Goal: Information Seeking & Learning: Check status

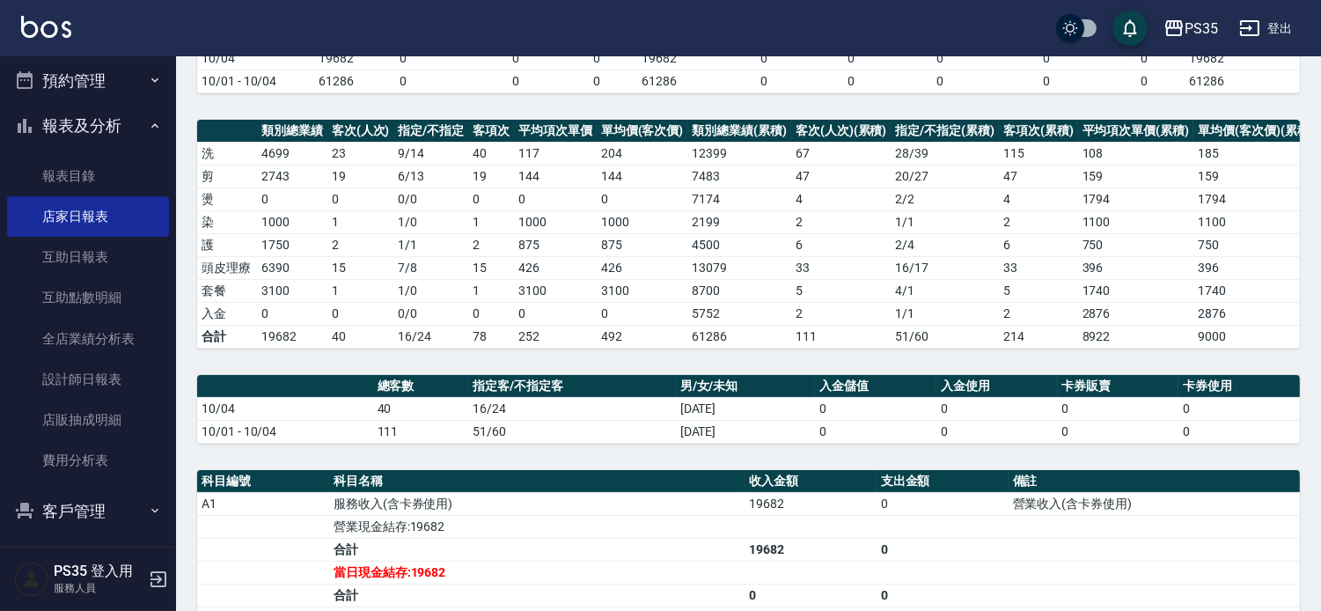
scroll to position [195, 0]
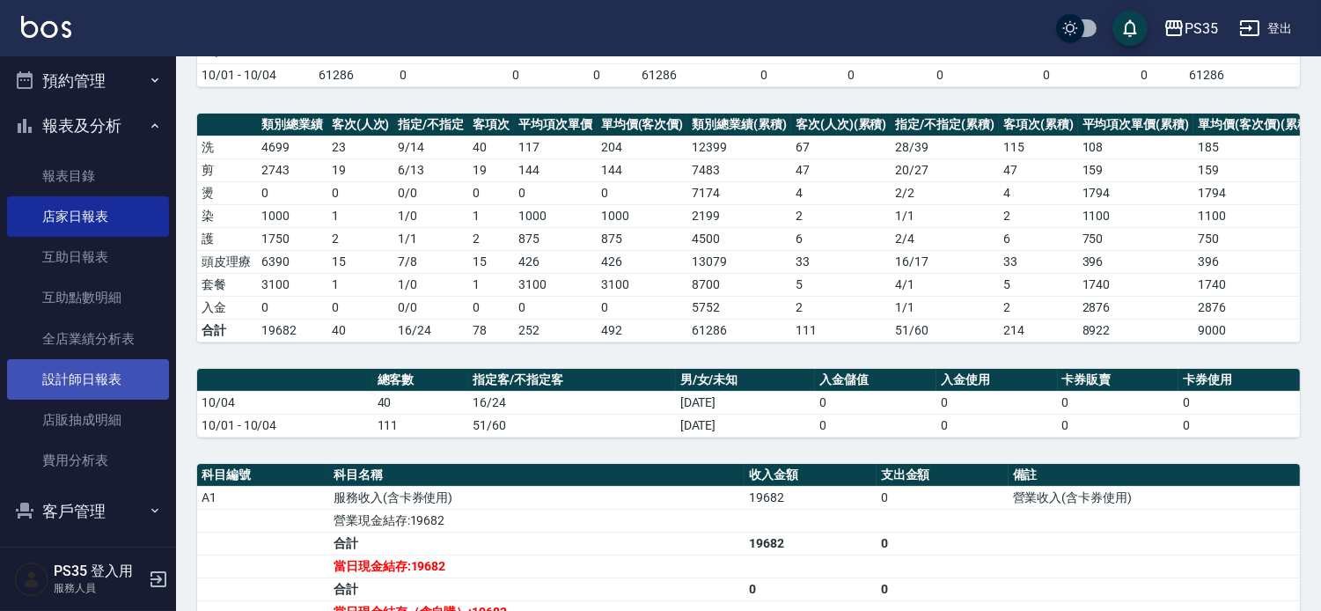
click at [136, 371] on link "設計師日報表" at bounding box center [88, 379] width 162 height 40
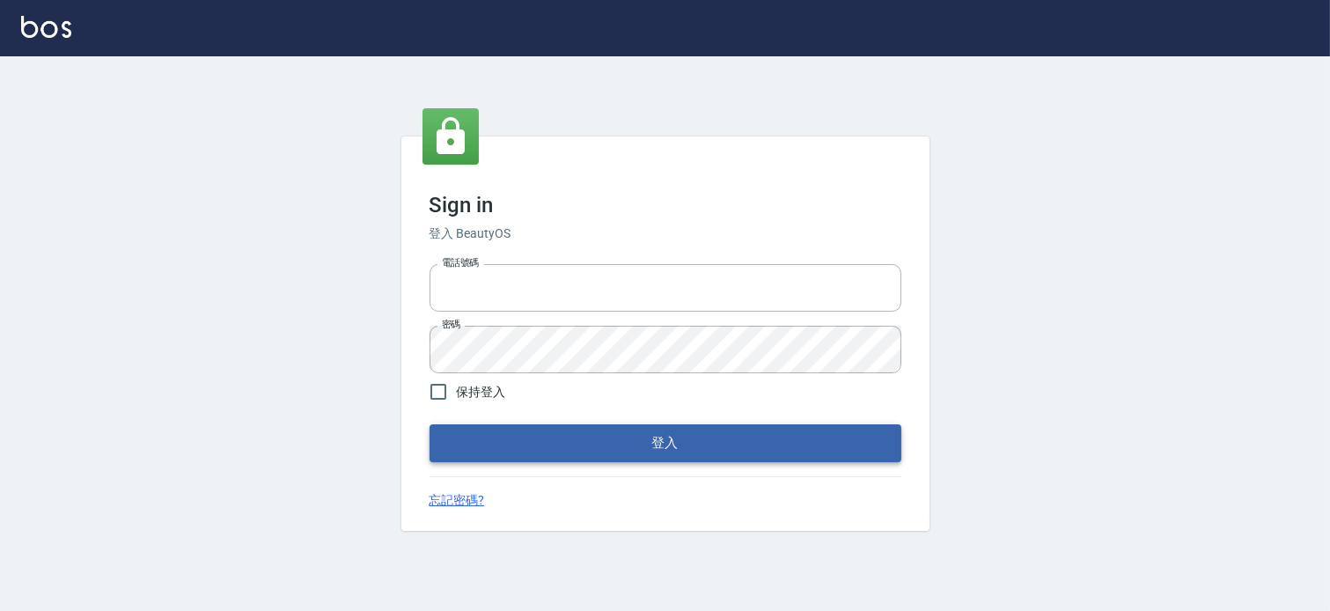
type input "037465197"
click at [542, 428] on button "登入" at bounding box center [666, 442] width 472 height 37
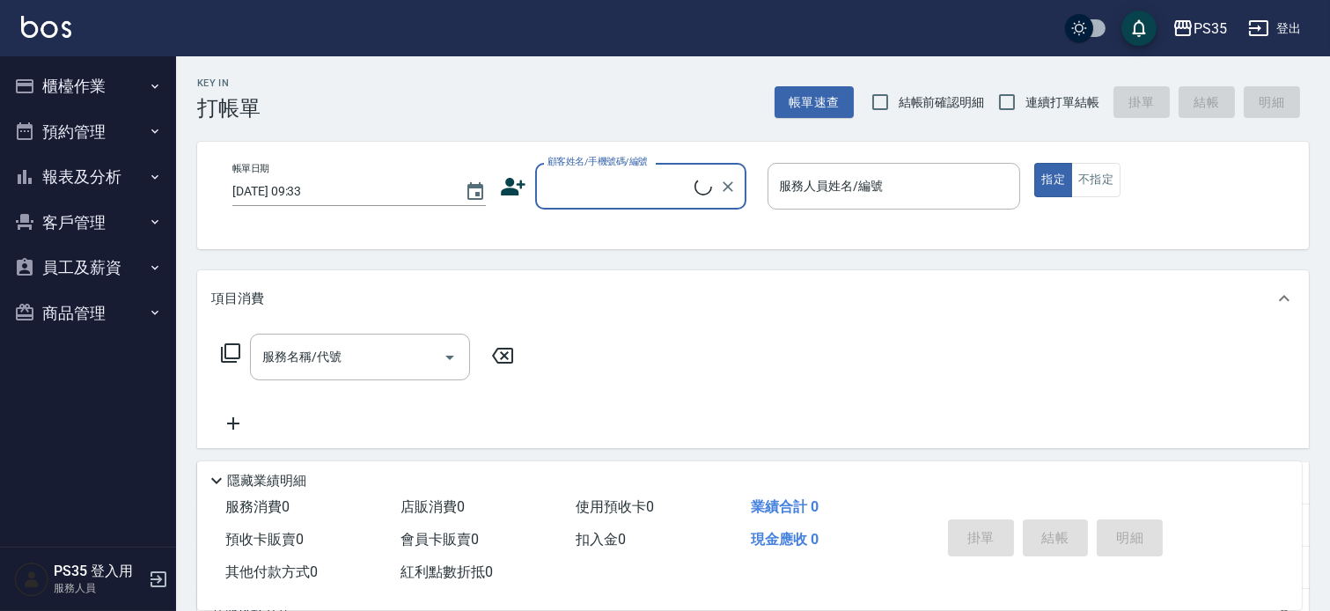
click at [128, 178] on button "報表及分析" at bounding box center [88, 177] width 162 height 46
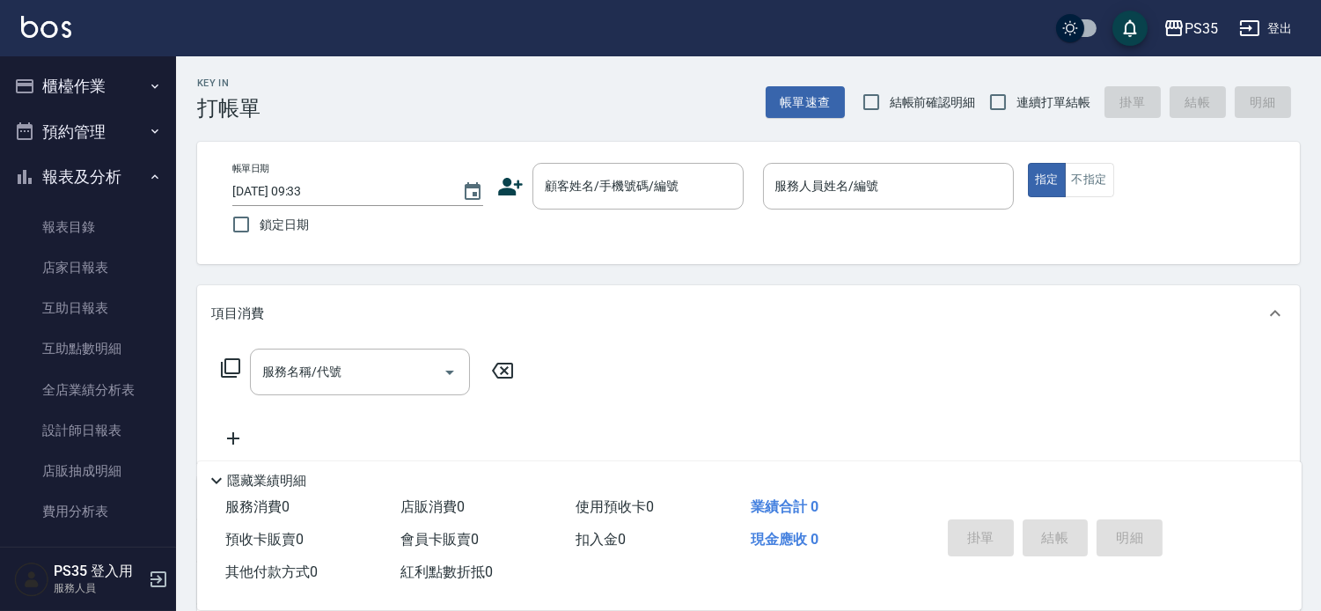
click at [103, 418] on link "設計師日報表" at bounding box center [88, 430] width 162 height 40
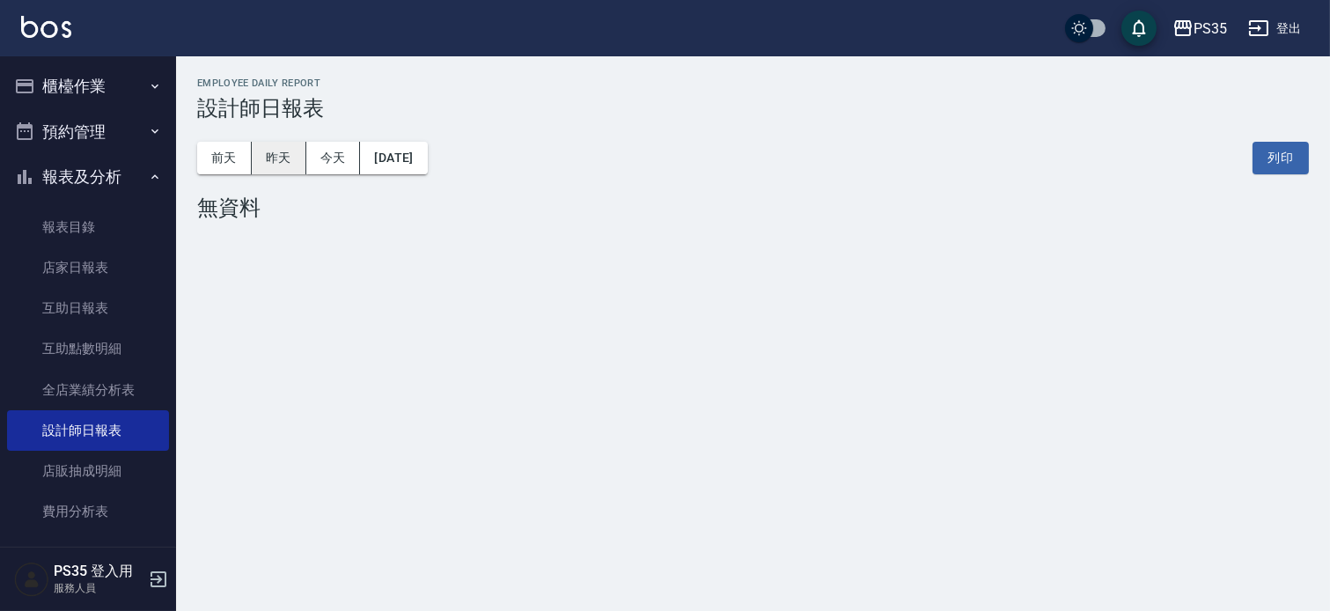
click at [284, 167] on button "昨天" at bounding box center [279, 158] width 55 height 33
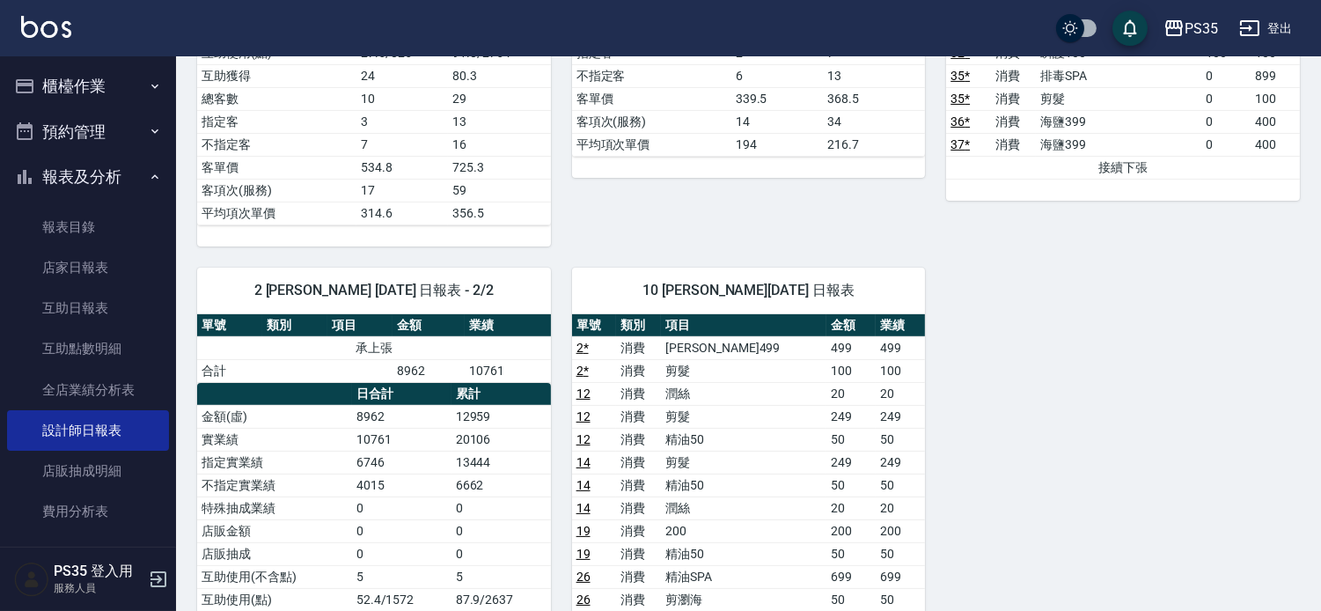
scroll to position [880, 0]
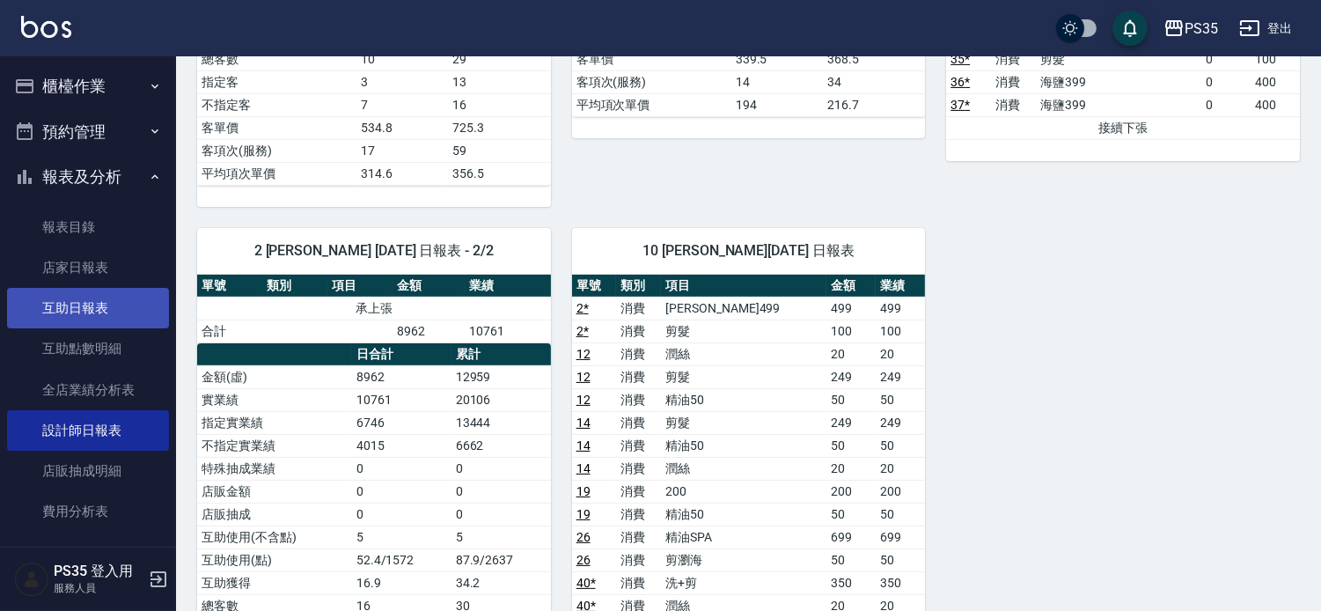
click at [91, 302] on link "互助日報表" at bounding box center [88, 308] width 162 height 40
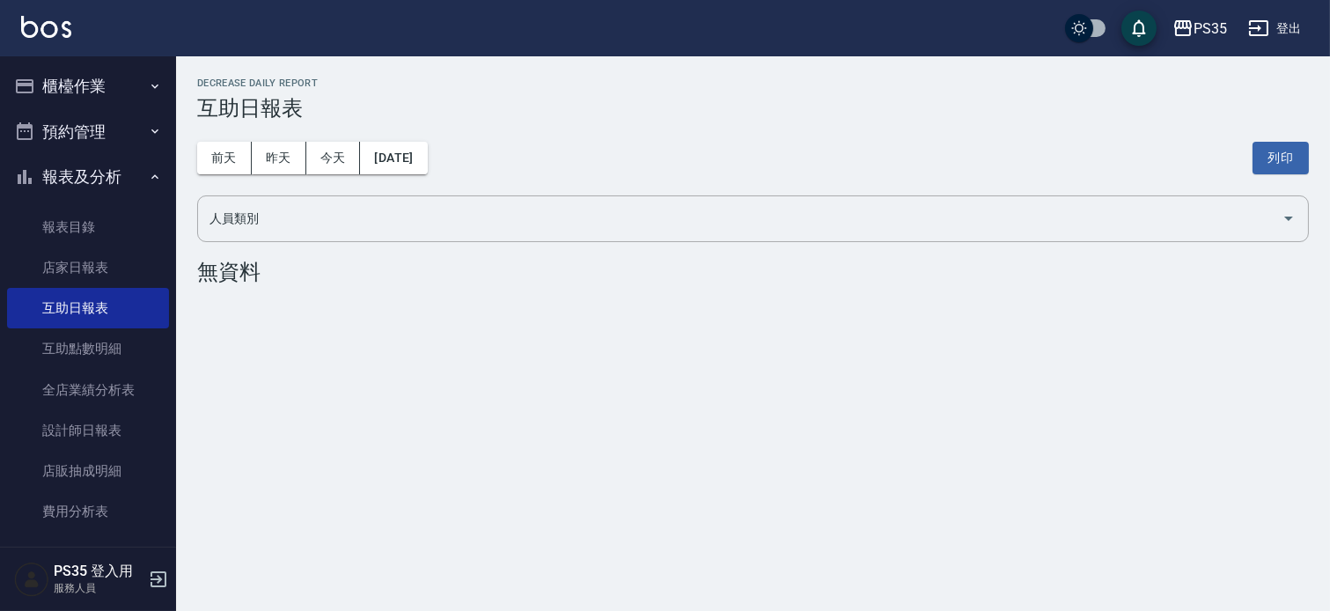
click at [277, 173] on button "昨天" at bounding box center [279, 158] width 55 height 33
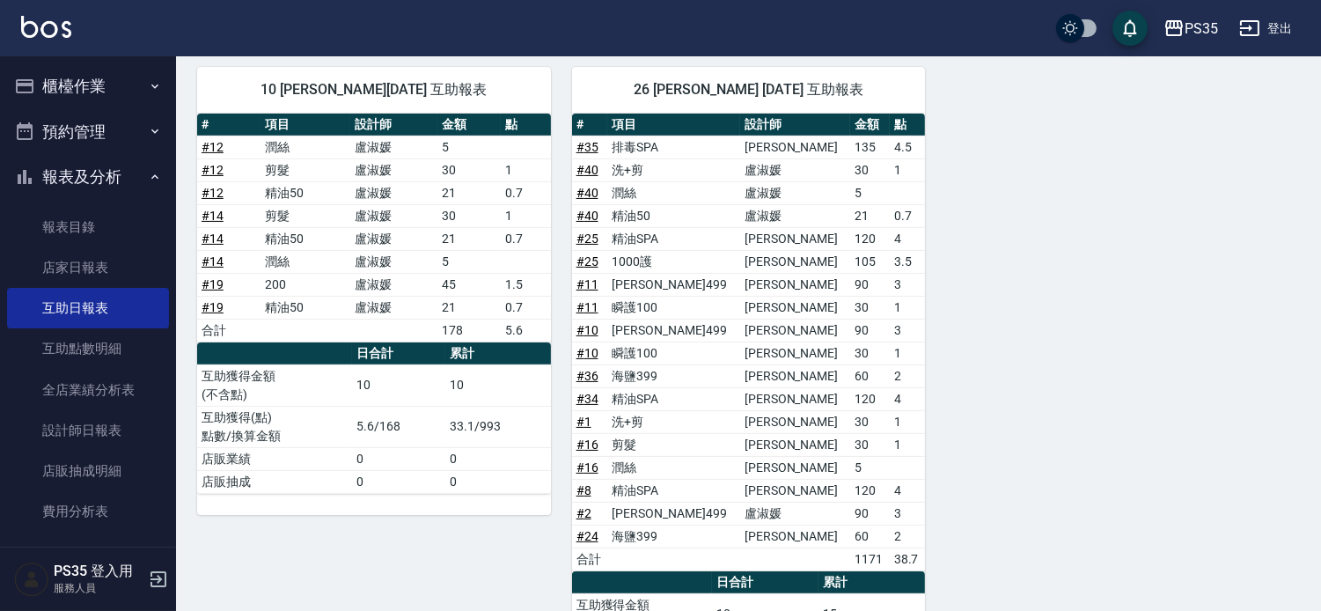
scroll to position [880, 0]
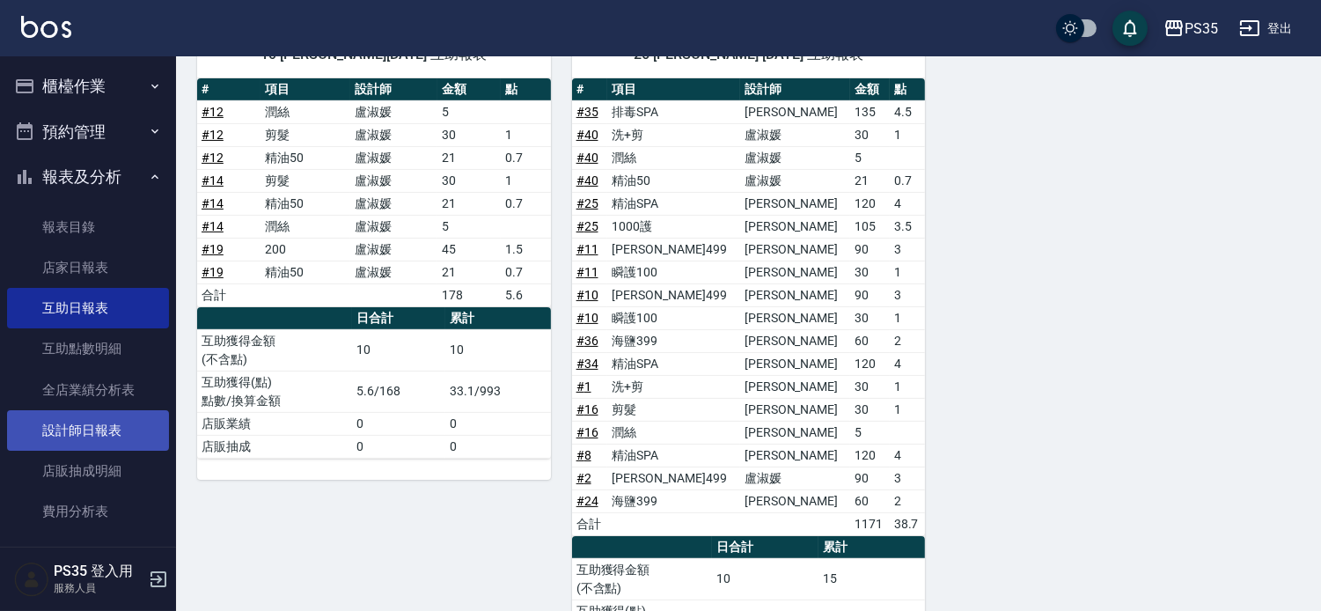
click at [112, 440] on link "設計師日報表" at bounding box center [88, 430] width 162 height 40
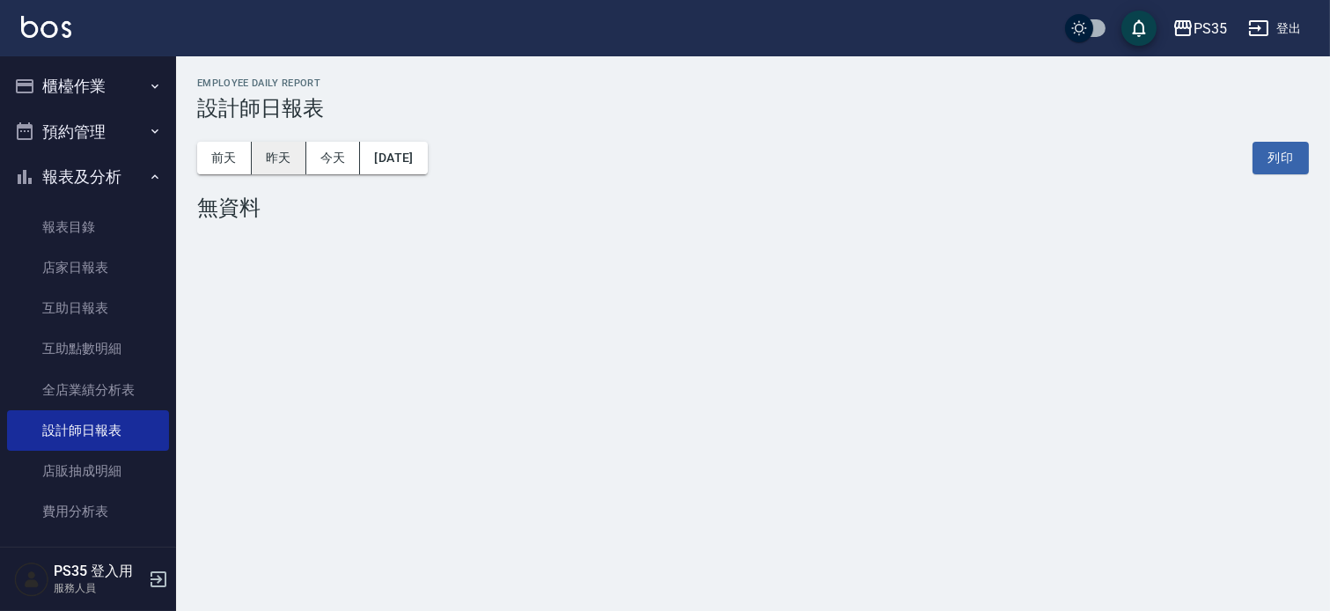
click at [277, 167] on button "昨天" at bounding box center [279, 158] width 55 height 33
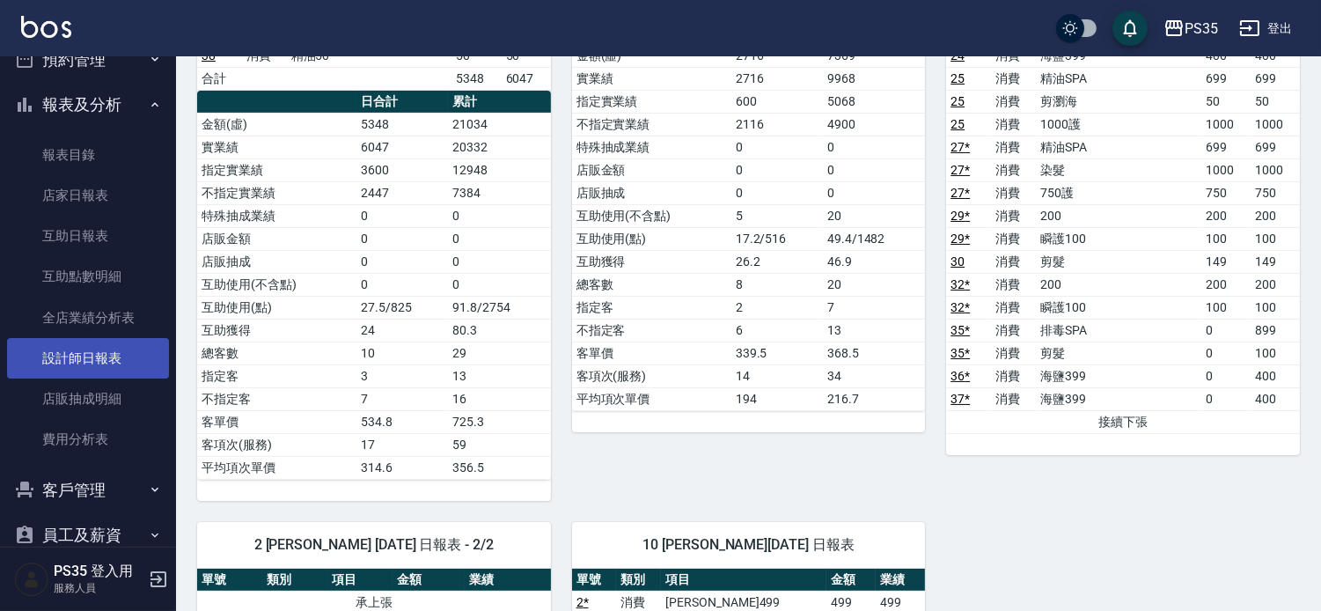
scroll to position [148, 0]
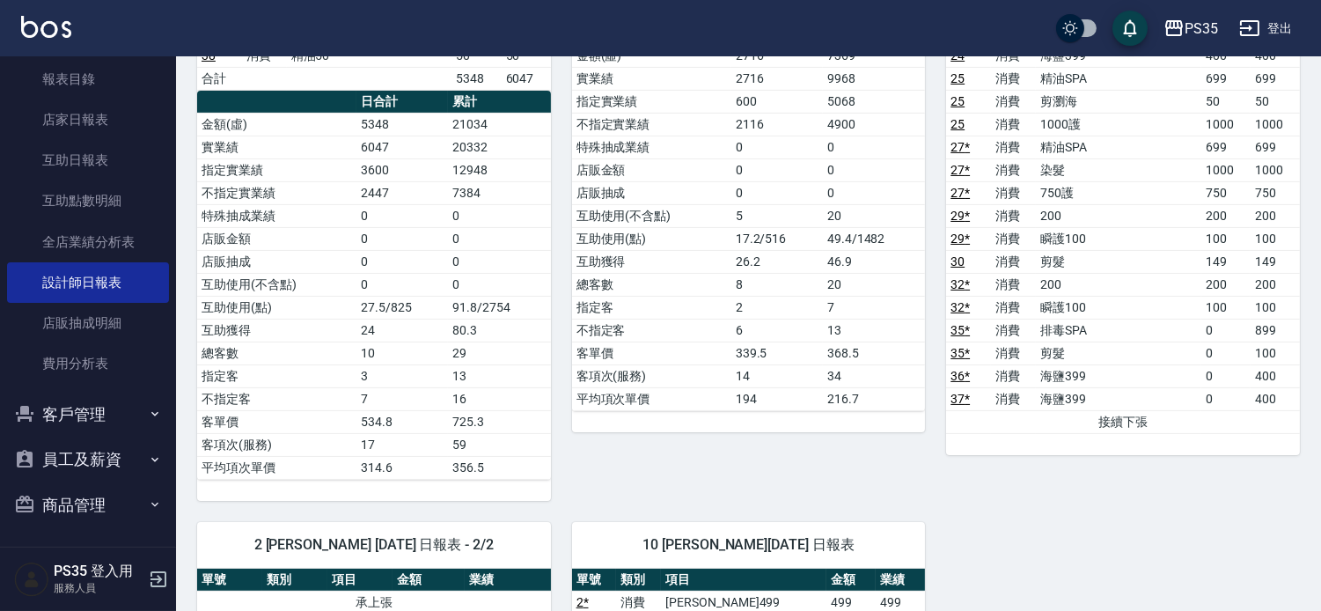
click at [90, 419] on button "客戶管理" at bounding box center [88, 415] width 162 height 46
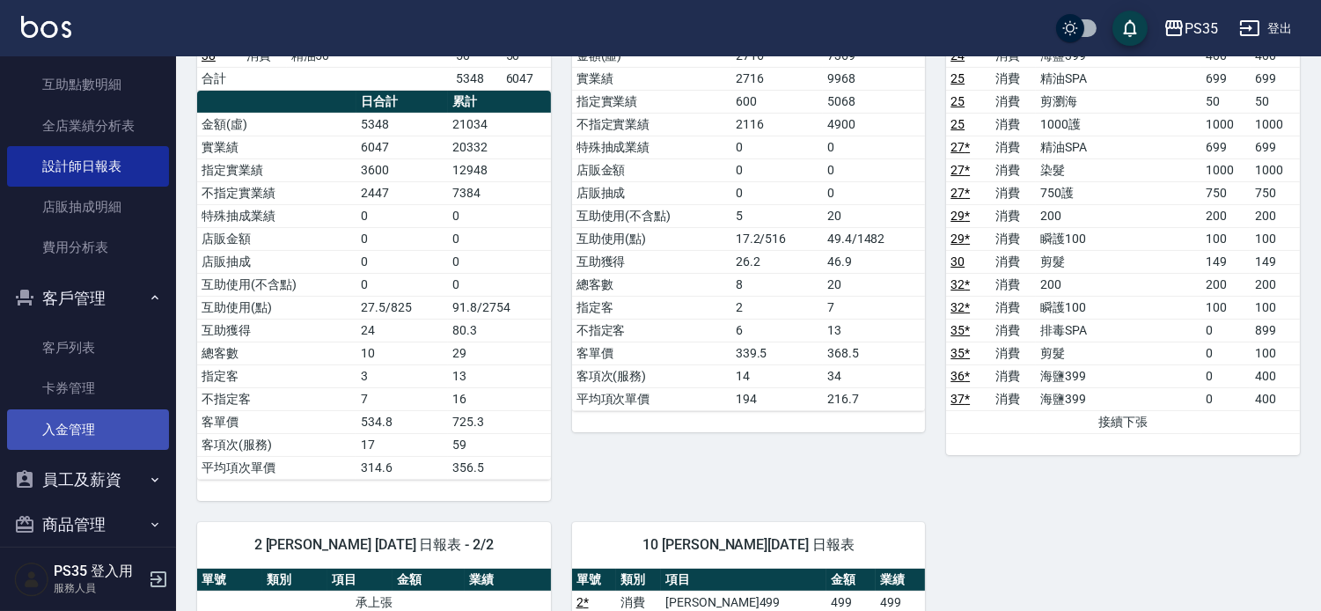
scroll to position [284, 0]
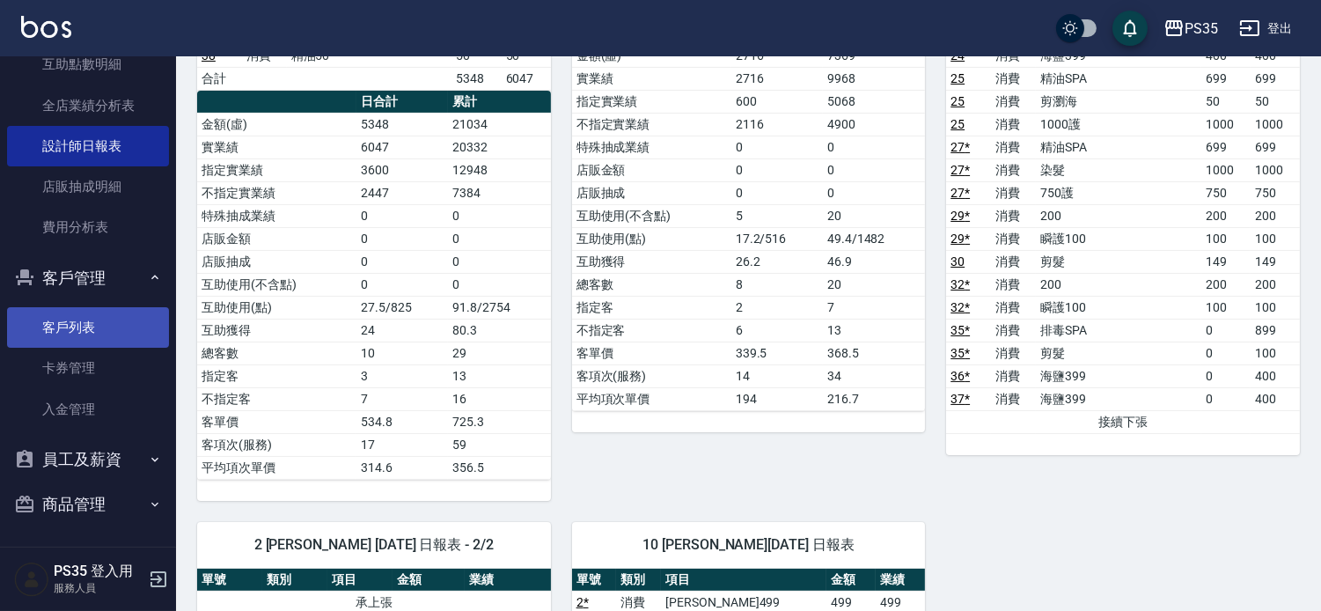
click at [119, 327] on link "客戶列表" at bounding box center [88, 327] width 162 height 40
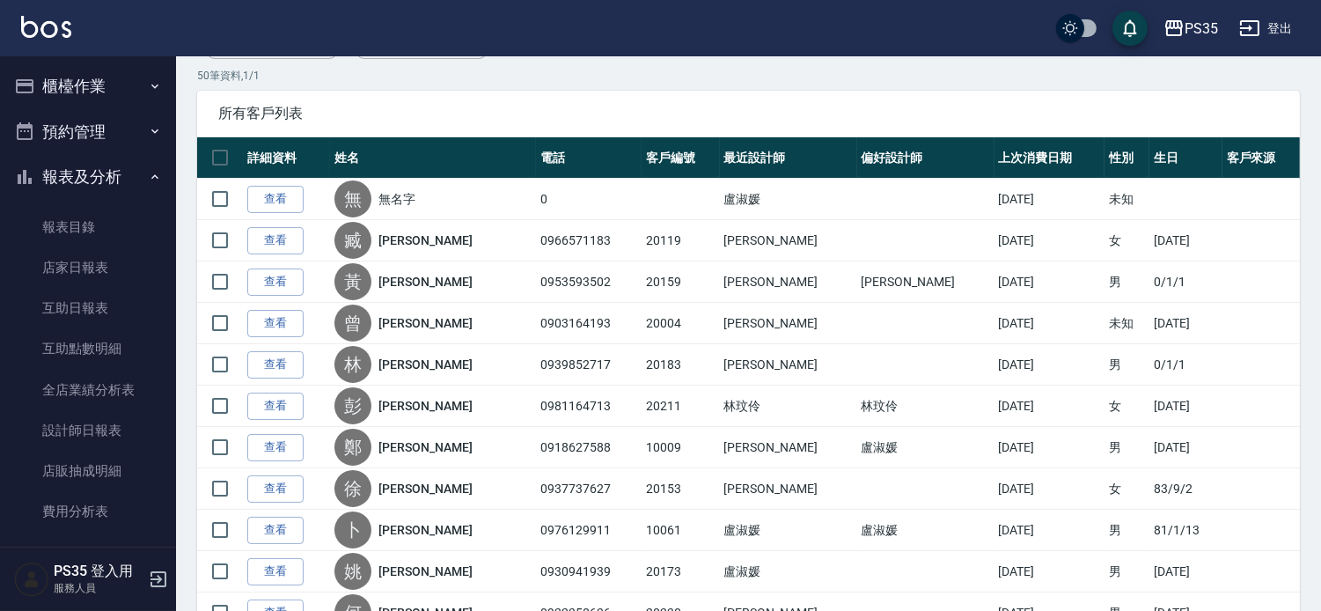
click at [121, 427] on link "設計師日報表" at bounding box center [88, 430] width 162 height 40
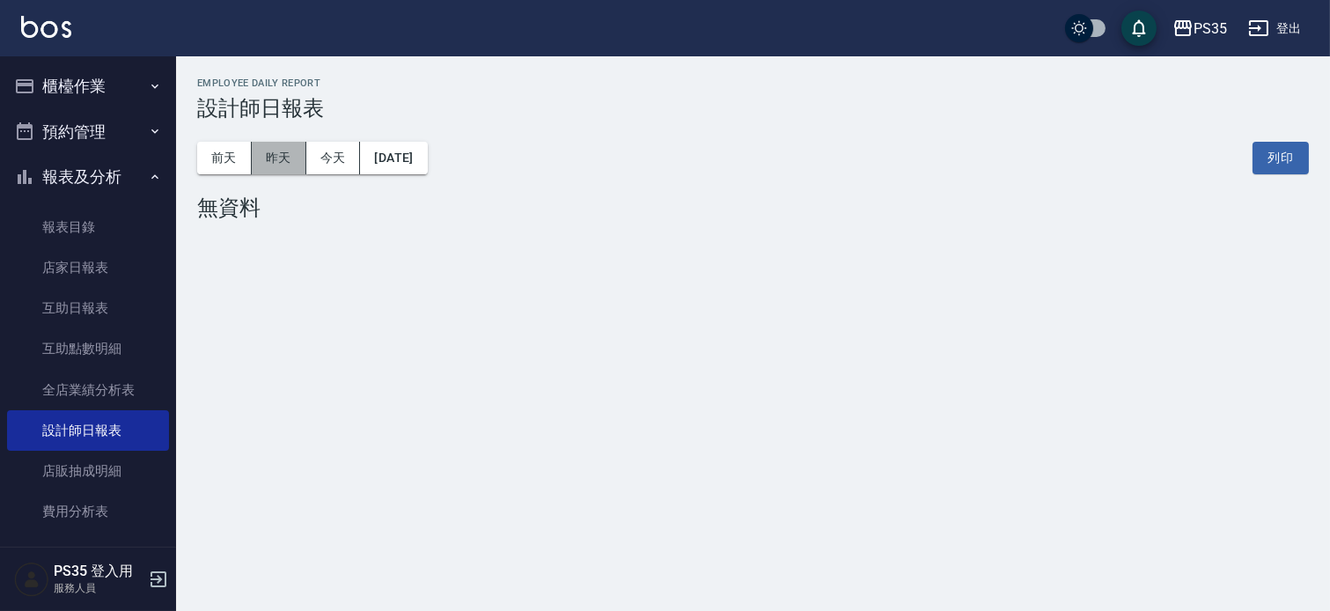
click at [292, 158] on button "昨天" at bounding box center [279, 158] width 55 height 33
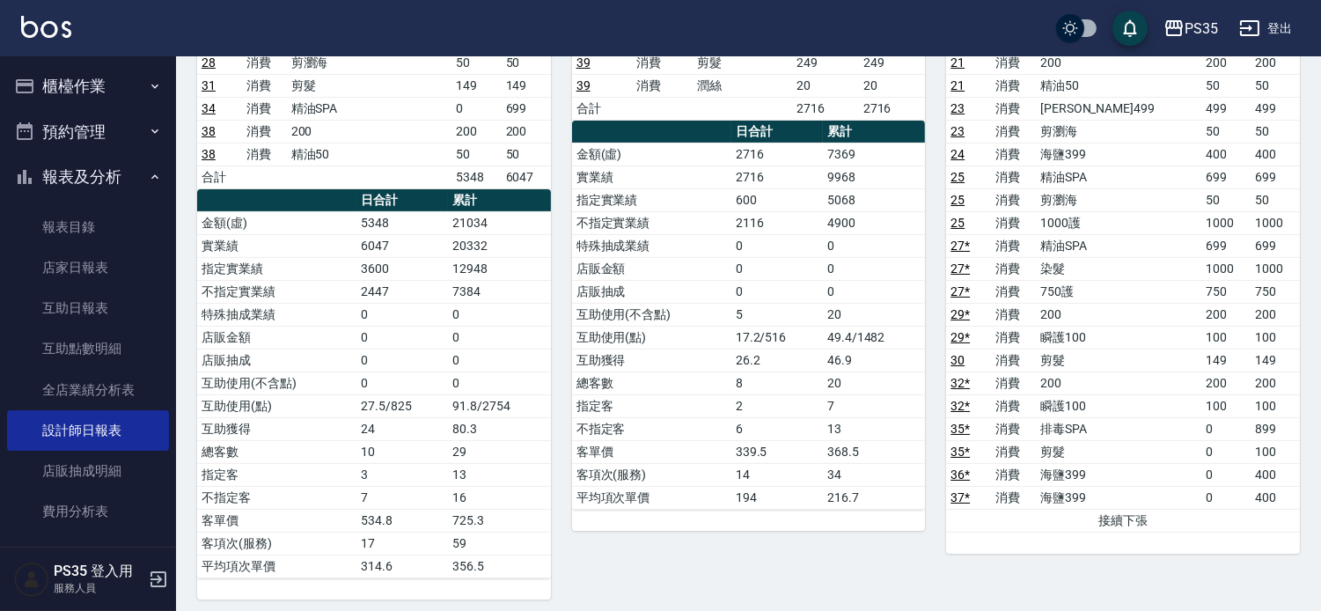
scroll to position [489, 0]
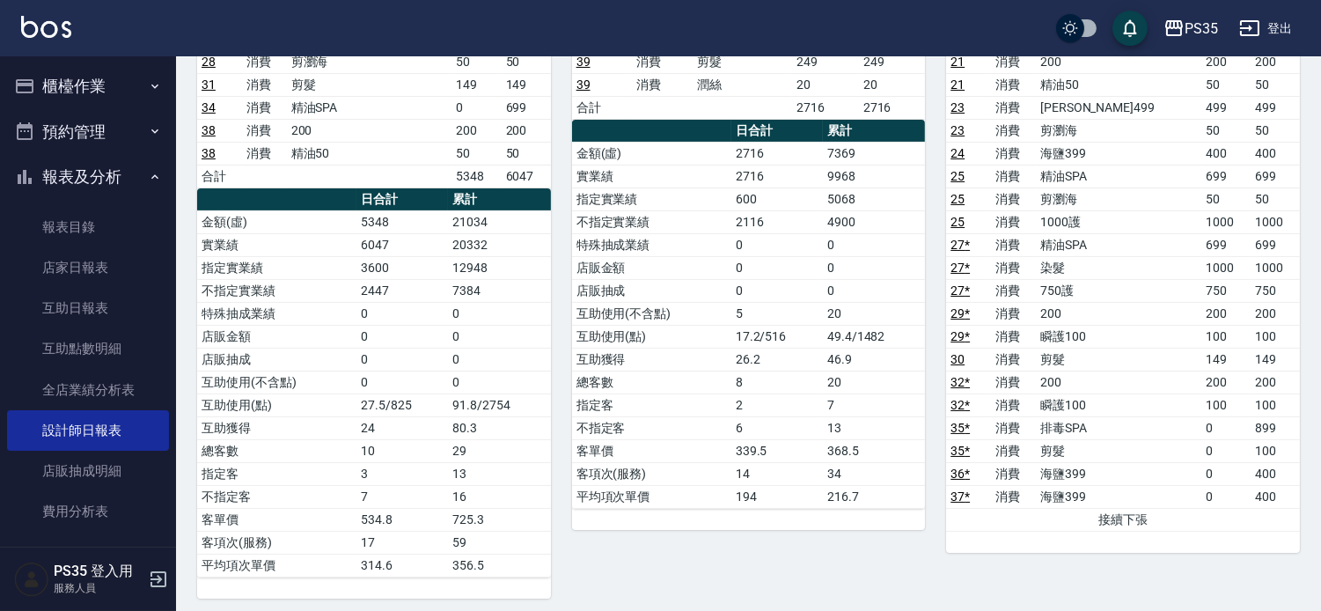
click at [1265, 477] on td "400" at bounding box center [1275, 473] width 49 height 23
